Goal: Task Accomplishment & Management: Manage account settings

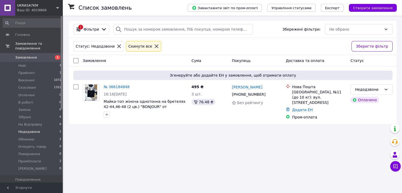
click at [45, 130] on li "Недодзвони 1" at bounding box center [32, 131] width 64 height 7
click at [54, 62] on li "Нові 1" at bounding box center [32, 65] width 64 height 7
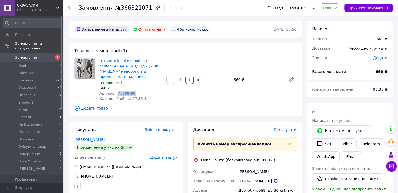
drag, startPoint x: 115, startPoint y: 93, endPoint x: 131, endPoint y: 93, distance: 16.5
click at [131, 93] on div "Артикул: Av868-86i" at bounding box center [130, 93] width 63 height 5
click at [38, 55] on span "Замовлення" at bounding box center [31, 57] width 33 height 5
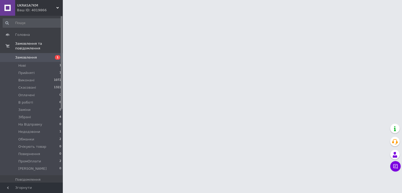
click at [38, 55] on span "Замовлення" at bounding box center [31, 57] width 33 height 5
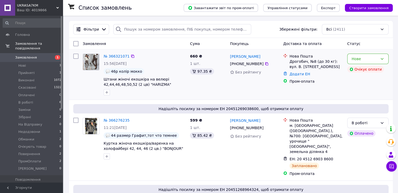
click at [110, 58] on link "№ 366321071" at bounding box center [117, 56] width 26 height 4
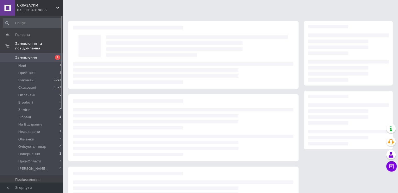
click at [110, 56] on div at bounding box center [196, 46] width 187 height 27
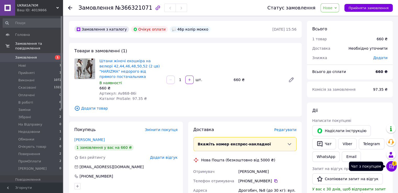
click at [389, 165] on button "Чат з покупцем 3" at bounding box center [391, 166] width 10 height 10
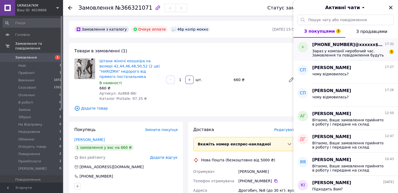
click at [330, 55] on span "Зараз у компанії неробочий час. Замовлення та повідомлення будуть оброблені в н…" at bounding box center [349, 53] width 74 height 8
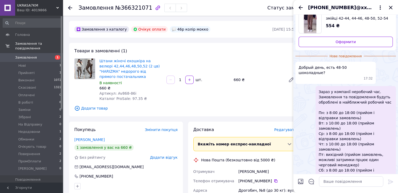
scroll to position [31, 0]
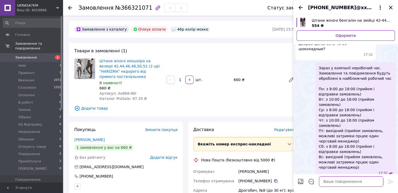
click at [325, 172] on div "Сьогодні Штани жіночі бенгалін на змійці 42-44, 44-46, 48-50, 52-54 (3 цв) "MIX…" at bounding box center [345, 104] width 105 height 178
type textarea "Добрий день, так"
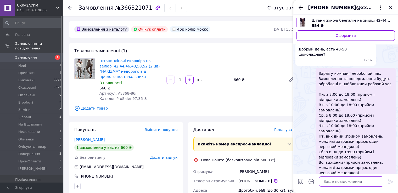
paste textarea "Напишіть будь-ласка куди відправляти і хто буде отримувати посилку?"
type textarea "Напишіть будь-ласка куди відправляти і хто буде отримувати посилку?"
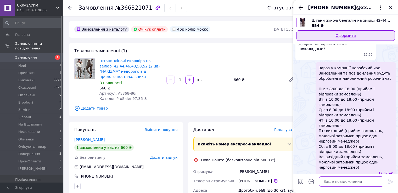
scroll to position [41, 0]
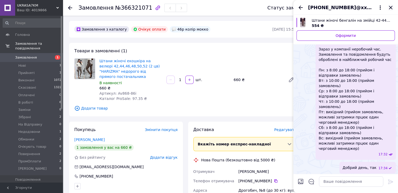
click at [388, 10] on icon "Закрити" at bounding box center [390, 7] width 6 height 6
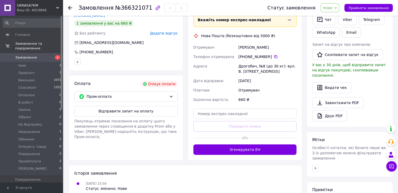
scroll to position [157, 0]
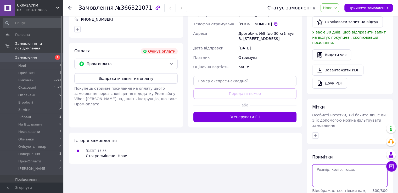
click at [333, 166] on textarea at bounding box center [349, 175] width 75 height 22
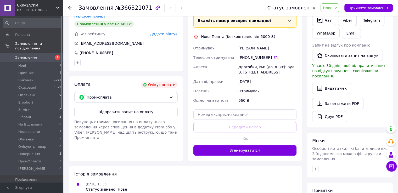
scroll to position [131, 0]
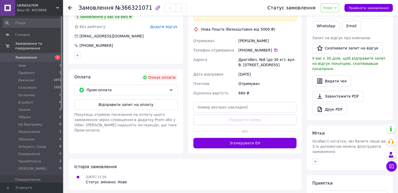
drag, startPoint x: 245, startPoint y: 50, endPoint x: 268, endPoint y: 50, distance: 23.5
click at [268, 50] on div "[PHONE_NUMBER]" at bounding box center [267, 50] width 58 height 5
copy div "0 97 190 37 60"
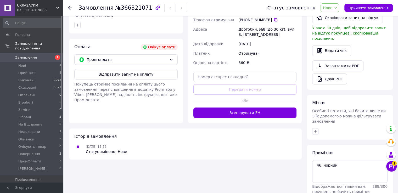
scroll to position [176, 0]
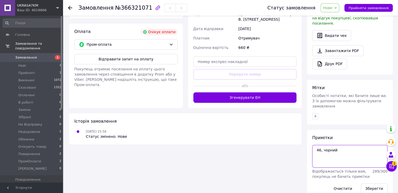
click at [346, 145] on textarea "46, чорний" at bounding box center [349, 156] width 75 height 22
type textarea "скинула смс 46, чорний"
click at [369, 183] on button "Зберегти" at bounding box center [374, 188] width 27 height 10
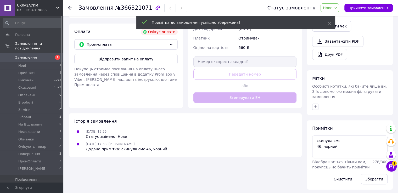
scroll to position [167, 0]
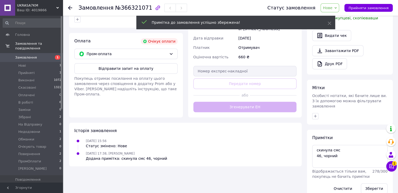
click at [332, 9] on span "Нове" at bounding box center [327, 8] width 9 height 4
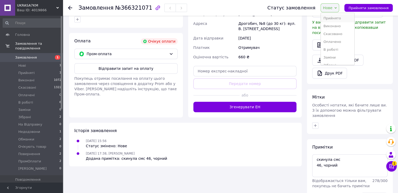
click at [342, 18] on li "Прийнято" at bounding box center [337, 18] width 33 height 8
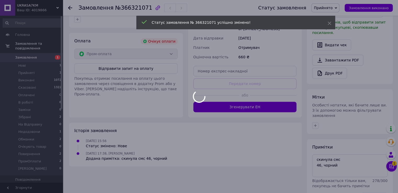
click at [394, 167] on div at bounding box center [199, 96] width 398 height 193
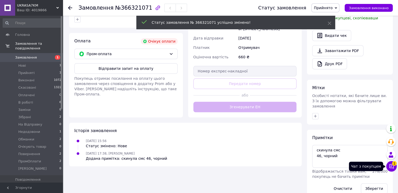
click at [393, 167] on icon at bounding box center [391, 166] width 5 height 5
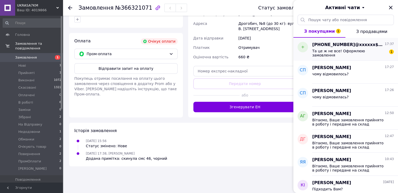
click at [333, 57] on div "+380930971908@xxxxxx$.com 17:37 Та це ж не все! Оформлюю замовлення 1" at bounding box center [355, 49] width 86 height 23
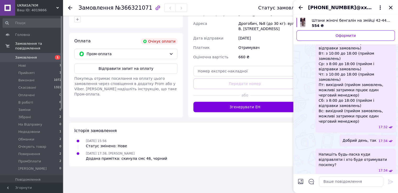
scroll to position [70, 0]
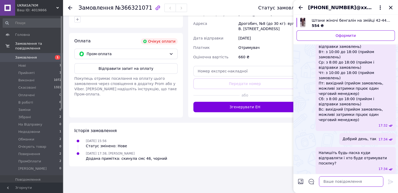
click at [341, 181] on textarea at bounding box center [351, 181] width 64 height 10
click at [345, 182] on textarea "Добре, очікуємо Впаше замовлення" at bounding box center [345, 181] width 75 height 10
type textarea "Добре, очікуємо Ваше замовлення"
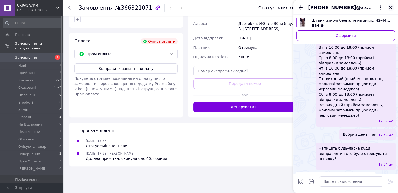
click at [388, 9] on icon "Закрити" at bounding box center [390, 7] width 6 height 6
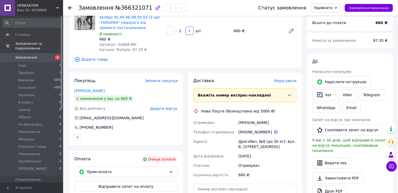
scroll to position [10, 0]
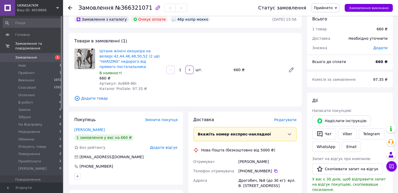
click at [41, 56] on link "Замовлення 1" at bounding box center [32, 57] width 64 height 9
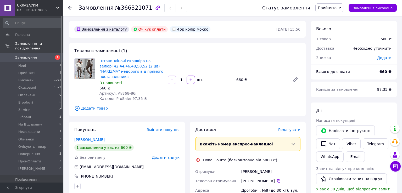
click at [41, 56] on link "Замовлення 1" at bounding box center [32, 57] width 64 height 9
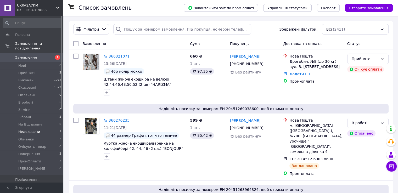
click at [44, 128] on li "Недодзвони 1" at bounding box center [32, 131] width 64 height 7
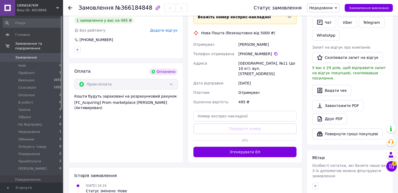
scroll to position [183, 0]
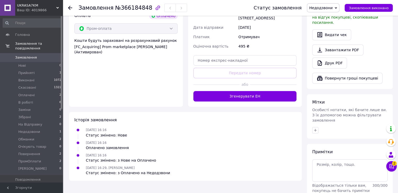
click at [319, 149] on div "Примітки Відображається тільки вам, покупець не бачить примітки 300 / 300 Очист…" at bounding box center [349, 178] width 75 height 59
click at [320, 159] on textarea at bounding box center [349, 170] width 75 height 22
click at [331, 163] on textarea "42-44," at bounding box center [349, 170] width 75 height 22
click at [333, 159] on textarea "42-44,білий , чорний" at bounding box center [349, 170] width 75 height 22
paste textarea "#опл ПромОплата"
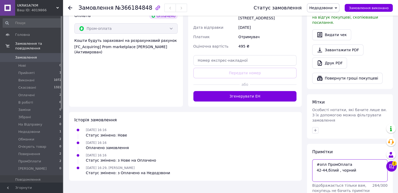
click at [362, 166] on textarea "#опл ПромОплата 42-44,білий , чорний" at bounding box center [349, 170] width 75 height 22
paste textarea "#опл ПромОплата"
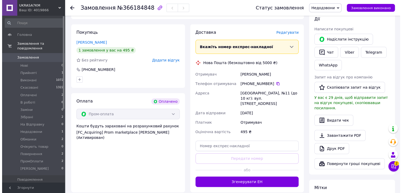
scroll to position [52, 0]
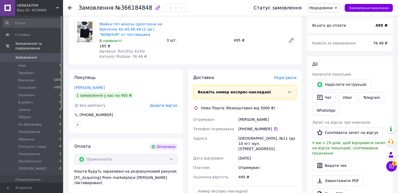
type textarea "#опл ПромОплата 42-44,білий , чорний"
click at [284, 80] on span "Редагувати" at bounding box center [285, 78] width 22 height 4
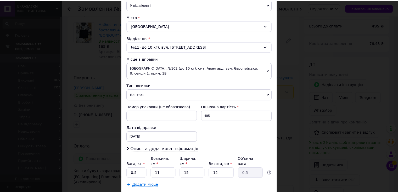
scroll to position [153, 0]
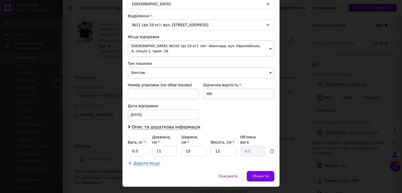
click at [167, 113] on div "Дата відправки [DATE] < 2025 > < Октябрь > Пн Вт Ср Чт Пт Сб Вс 29 30 1 2 3 4 5…" at bounding box center [163, 111] width 75 height 21
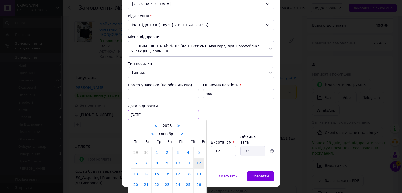
click at [134, 110] on div "[DATE] < 2025 > < Октябрь > Пн Вт Ср Чт Пт Сб Вс 29 30 1 2 3 4 5 6 7 8 9 10 11 …" at bounding box center [163, 115] width 71 height 10
click at [138, 169] on link "13" at bounding box center [136, 174] width 10 height 10
type input "[DATE]"
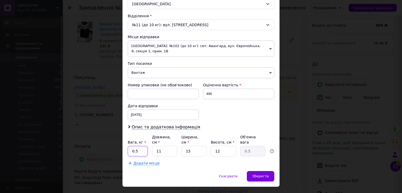
click at [140, 146] on input "0.5" at bounding box center [138, 151] width 20 height 10
type input "1"
click at [196, 146] on input "15" at bounding box center [193, 151] width 25 height 10
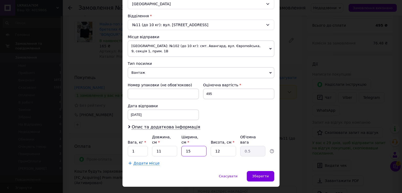
click at [196, 146] on input "15" at bounding box center [193, 151] width 25 height 10
type input "1"
type input "0.1"
type input "1"
click at [255, 174] on span "Зберегти" at bounding box center [260, 176] width 16 height 4
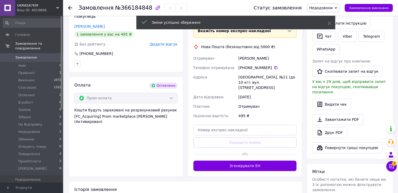
scroll to position [105, 0]
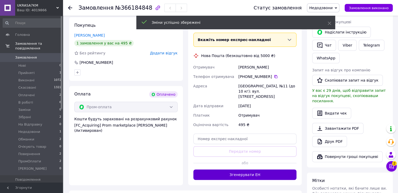
click at [246, 169] on button "Згенерувати ЕН" at bounding box center [244, 174] width 103 height 10
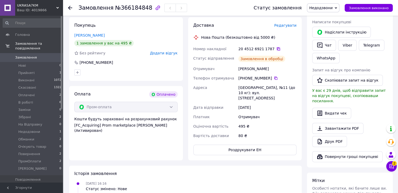
click at [276, 50] on icon at bounding box center [278, 49] width 4 height 4
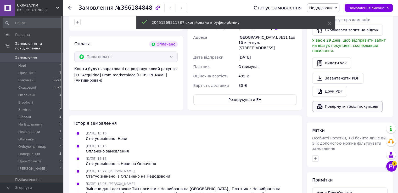
scroll to position [197, 0]
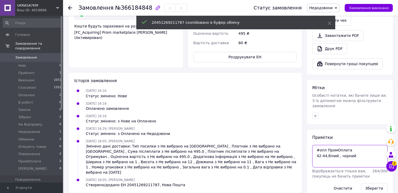
click at [364, 153] on textarea "#опл ПромОплата 42-44,білий , чорний" at bounding box center [349, 156] width 75 height 22
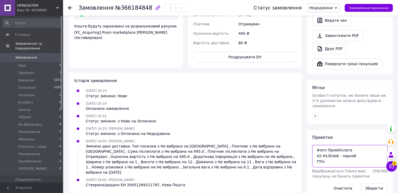
paste textarea "20451269211787"
type textarea "#опл ПромОплата 42-44,білий , чорний ТТН:20451269211787"
click at [376, 183] on button "Зберегти" at bounding box center [374, 188] width 27 height 10
drag, startPoint x: 363, startPoint y: 153, endPoint x: 301, endPoint y: 137, distance: 63.8
click at [301, 137] on div "Замовлення з каталогу Оплачено [DATE] 16:16 Товари в замовленні (1) Майка-топ ж…" at bounding box center [230, 22] width 329 height 367
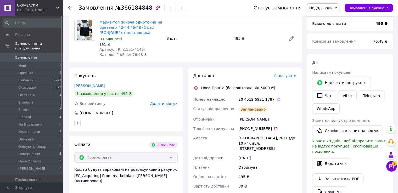
scroll to position [14, 0]
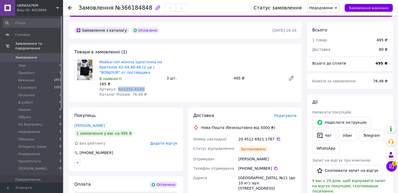
drag, startPoint x: 114, startPoint y: 91, endPoint x: 144, endPoint y: 91, distance: 29.6
click at [144, 91] on div "Артикул: Rin1551-4143i" at bounding box center [130, 89] width 63 height 5
copy span "Rin1551-4143i"
drag, startPoint x: 270, startPoint y: 160, endPoint x: 235, endPoint y: 159, distance: 34.8
click at [235, 159] on div "Номер накладної 20 4512 6921 1787   Статус відправлення Заплановано Отримувач […" at bounding box center [244, 182] width 105 height 96
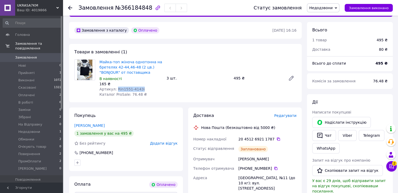
copy div "Отримувач [PERSON_NAME]"
click at [269, 169] on div "[PHONE_NUMBER]" at bounding box center [267, 168] width 58 height 5
click at [274, 169] on icon at bounding box center [276, 168] width 4 height 4
click at [327, 7] on span "Недодзвони" at bounding box center [321, 8] width 24 height 4
click at [330, 48] on li "В роботі" at bounding box center [323, 50] width 33 height 8
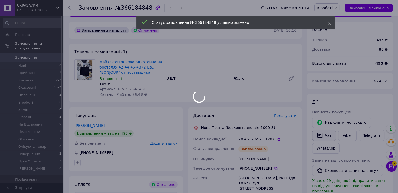
click at [316, 139] on body "UKRASA7KM Ваш ID: 4019866 Сайт UKRASA7KM Кабінет покупця Перевірити стан систем…" at bounding box center [199, 190] width 398 height 408
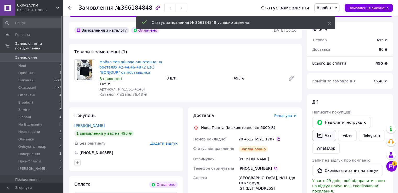
click at [315, 139] on button "Чат" at bounding box center [324, 135] width 24 height 11
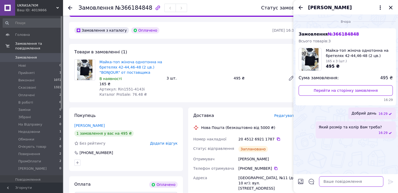
click at [344, 184] on textarea at bounding box center [351, 181] width 64 height 10
paste textarea "Вітаємо, Ваше замовлення прийнято в роботу і передане на склад 1000_VESHCHEY. У…"
type textarea "Вітаємо, Ваше замовлення прийнято в роботу і передане на склад 1000_VESHCHEY. У…"
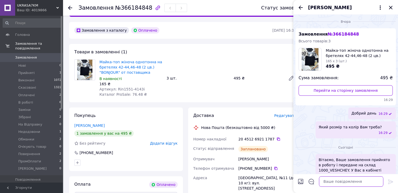
scroll to position [20, 0]
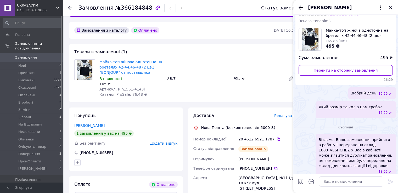
click at [393, 6] on div "[PERSON_NAME]" at bounding box center [345, 7] width 105 height 15
click at [251, 177] on div "[GEOGRAPHIC_DATA], №11 (до 10 кг): вул. [STREET_ADDRESS]" at bounding box center [267, 183] width 60 height 20
copy div "[GEOGRAPHIC_DATA]"
click at [393, 7] on icon "Закрити" at bounding box center [390, 7] width 6 height 6
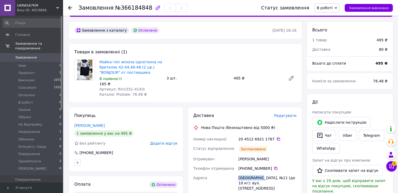
click at [37, 55] on span "Замовлення" at bounding box center [31, 57] width 33 height 5
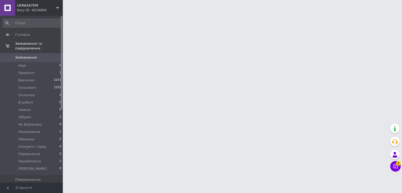
click at [37, 55] on span "Замовлення" at bounding box center [31, 57] width 33 height 5
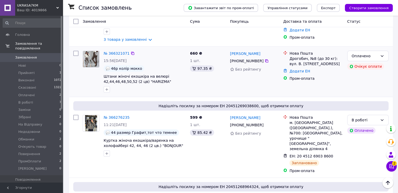
scroll to position [26, 0]
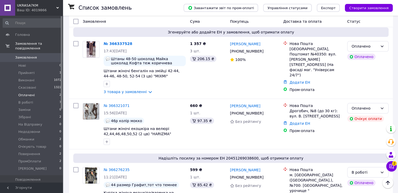
click at [51, 92] on li "Оплачені 2" at bounding box center [32, 95] width 64 height 7
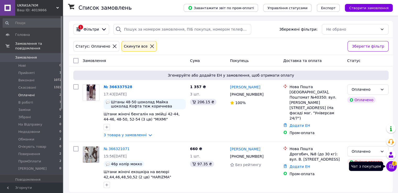
click at [389, 164] on icon at bounding box center [391, 166] width 4 height 4
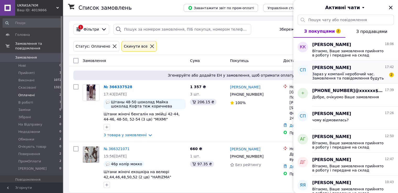
click at [324, 76] on span "Зараз у компанії неробочий час. Замовлення та повідомлення будуть оброблені в н…" at bounding box center [349, 76] width 74 height 8
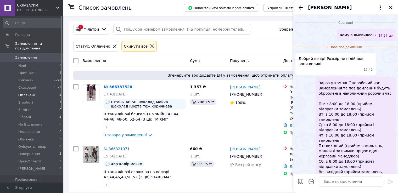
scroll to position [138, 0]
click at [382, 7] on icon at bounding box center [380, 7] width 6 height 6
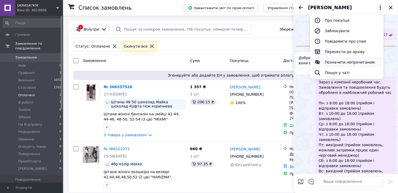
click at [352, 60] on button "Позначити непрочитаним" at bounding box center [346, 62] width 73 height 10
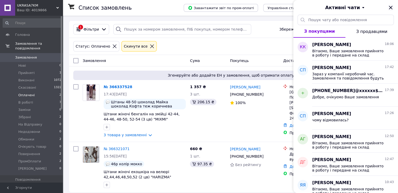
click at [391, 8] on icon "Закрити" at bounding box center [390, 7] width 6 height 6
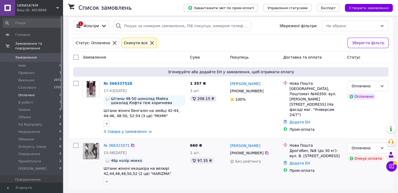
scroll to position [5, 0]
